Goal: Transaction & Acquisition: Download file/media

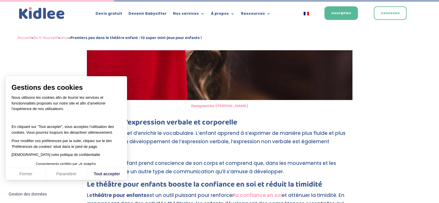
scroll to position [665, 0]
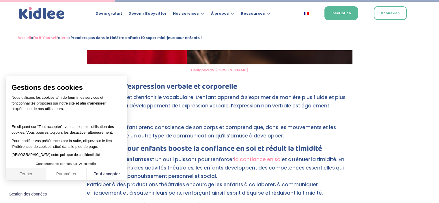
click at [25, 172] on button "Fermer" at bounding box center [26, 174] width 40 height 12
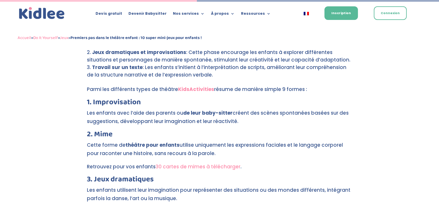
scroll to position [1172, 0]
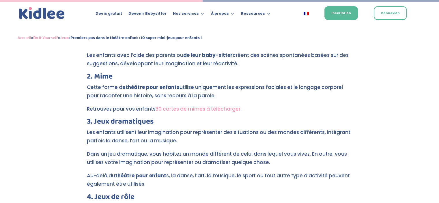
click at [197, 105] on link "30 cartes de mimes à télécharger" at bounding box center [197, 108] width 85 height 7
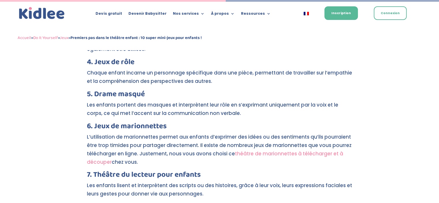
click at [260, 150] on link "théâtre de marionnettes à télécharger et à découper" at bounding box center [215, 157] width 256 height 15
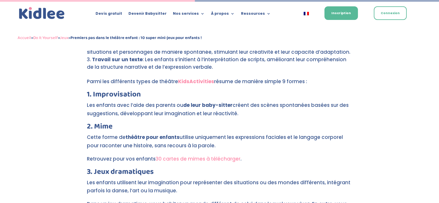
scroll to position [1134, 0]
